Goal: Task Accomplishment & Management: Manage account settings

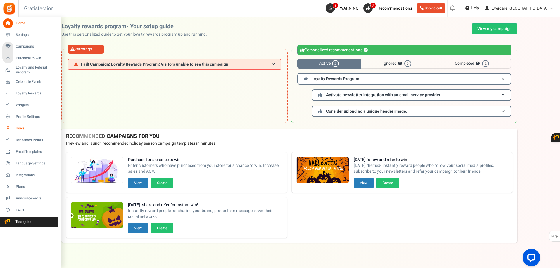
click at [16, 129] on span "Users" at bounding box center [36, 128] width 41 height 5
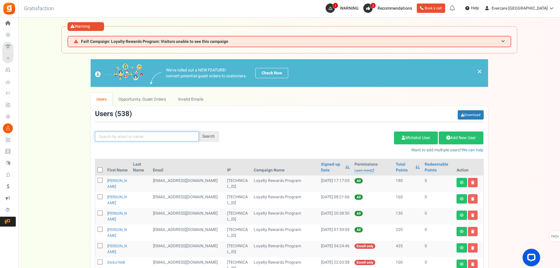
click at [114, 139] on input "text" at bounding box center [147, 137] width 104 height 10
type input "tiller"
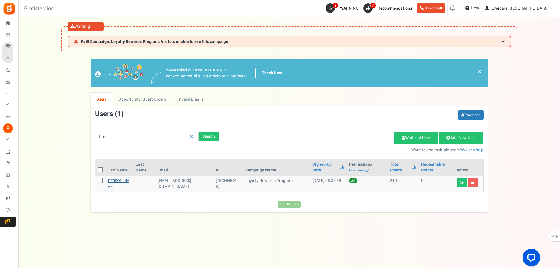
click at [125, 178] on link "[PERSON_NAME]" at bounding box center [118, 183] width 22 height 11
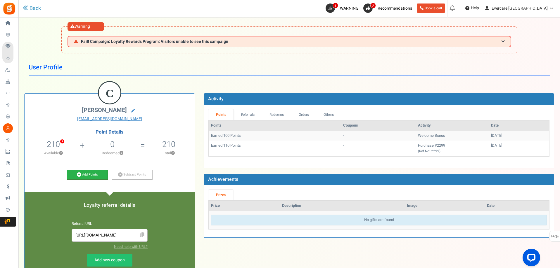
click at [82, 175] on link "Add Points" at bounding box center [87, 175] width 41 height 10
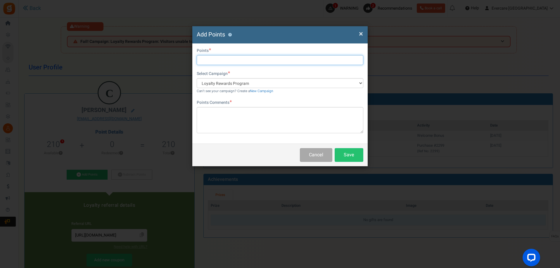
click at [214, 60] on input "text" at bounding box center [280, 60] width 167 height 10
drag, startPoint x: 241, startPoint y: 57, endPoint x: 244, endPoint y: 61, distance: 5.0
click at [244, 60] on input "500" at bounding box center [280, 60] width 167 height 10
type input "500"
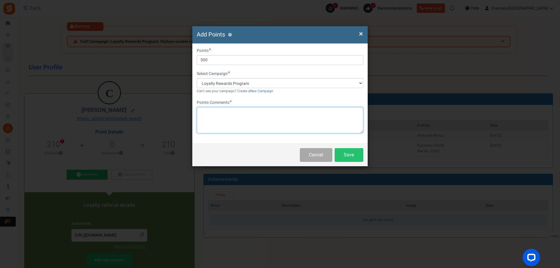
click at [226, 115] on textarea at bounding box center [280, 120] width 167 height 26
paste textarea "Provided product review/feedback"
type textarea "Provided product review/feedback"
click at [353, 157] on button "Save" at bounding box center [348, 155] width 29 height 14
